Goal: Task Accomplishment & Management: Manage account settings

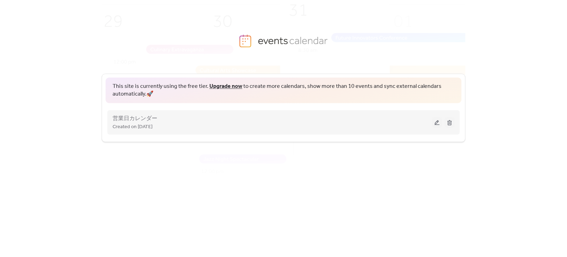
click at [437, 123] on button at bounding box center [437, 122] width 10 height 10
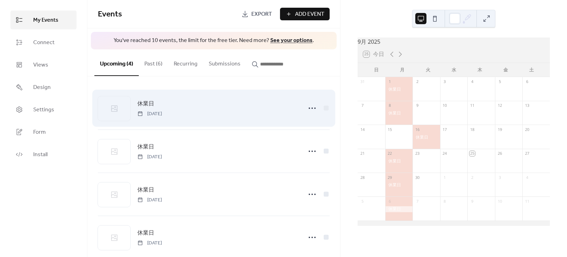
scroll to position [12, 0]
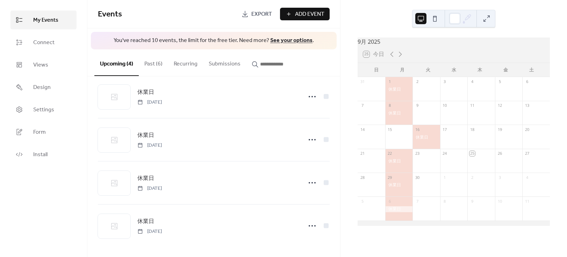
click at [154, 64] on button "Past (6)" at bounding box center [153, 62] width 29 height 26
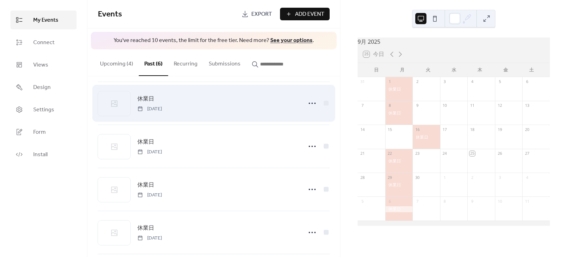
scroll to position [98, 0]
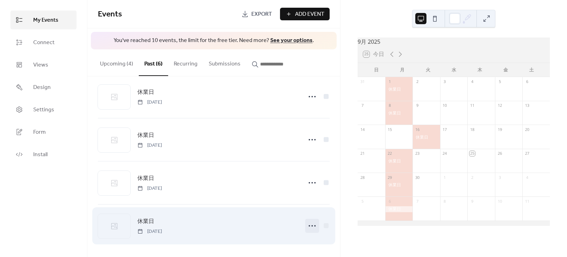
click at [309, 225] on icon at bounding box center [312, 225] width 11 height 11
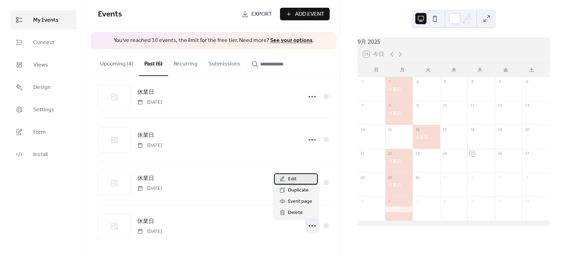
click at [301, 179] on div "Edit" at bounding box center [296, 178] width 44 height 11
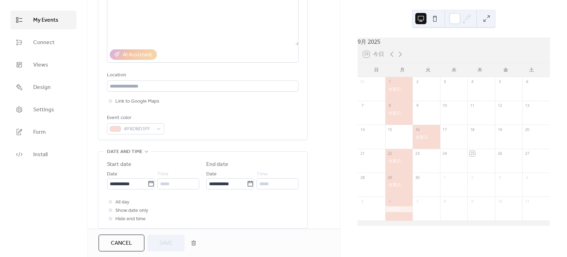
scroll to position [95, 0]
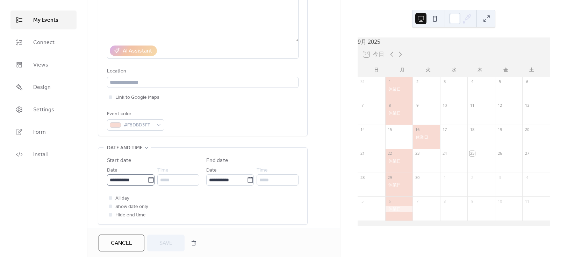
click at [149, 178] on icon at bounding box center [150, 180] width 5 height 6
click at [148, 178] on input "**********" at bounding box center [127, 179] width 41 height 11
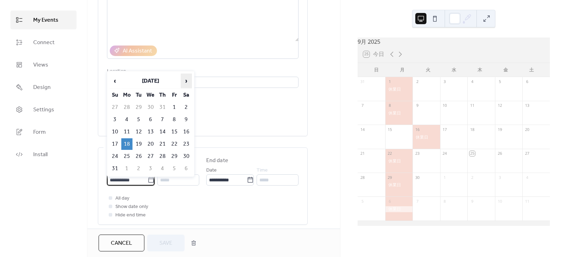
click at [184, 79] on span "›" at bounding box center [186, 81] width 10 height 14
click at [140, 128] on td "14" at bounding box center [138, 132] width 11 height 12
type input "**********"
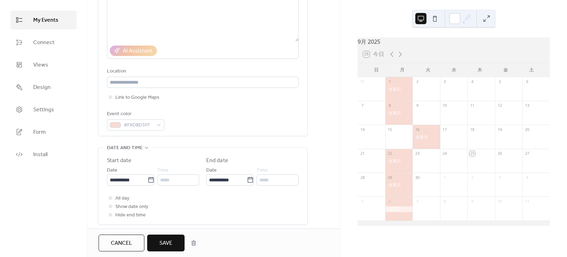
click at [161, 245] on span "Save" at bounding box center [165, 243] width 13 height 8
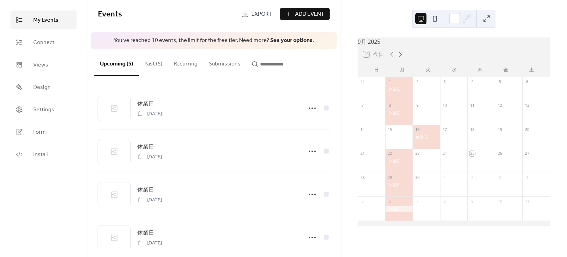
click at [400, 57] on icon at bounding box center [400, 54] width 3 height 5
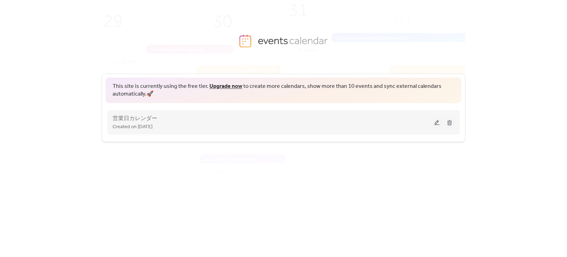
click at [434, 120] on button at bounding box center [437, 122] width 10 height 10
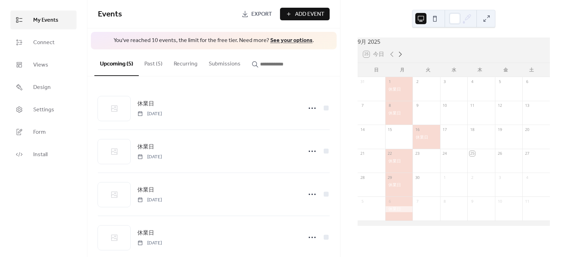
click at [401, 57] on icon at bounding box center [400, 54] width 3 height 5
click at [391, 57] on icon at bounding box center [392, 54] width 8 height 8
click at [399, 57] on icon at bounding box center [400, 54] width 8 height 8
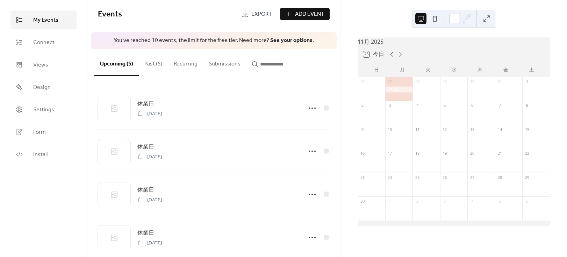
click at [391, 57] on icon at bounding box center [392, 54] width 3 height 5
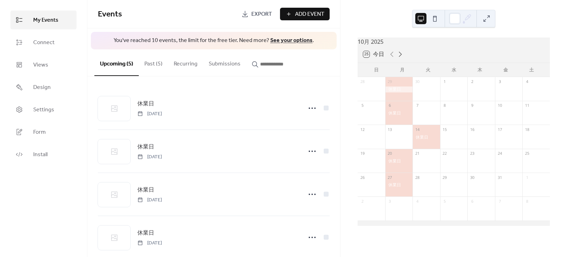
click at [399, 58] on icon at bounding box center [400, 54] width 8 height 8
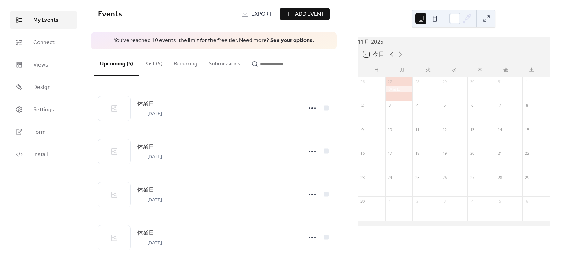
click at [392, 58] on icon at bounding box center [392, 54] width 8 height 8
